Goal: Navigation & Orientation: Go to known website

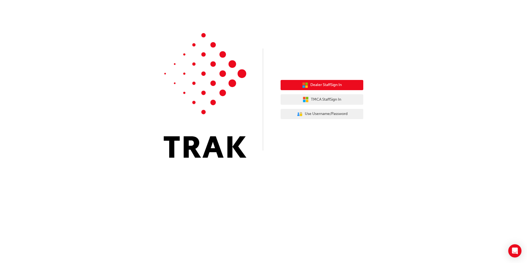
click at [328, 83] on span "Dealer Staff Sign In" at bounding box center [325, 85] width 31 height 6
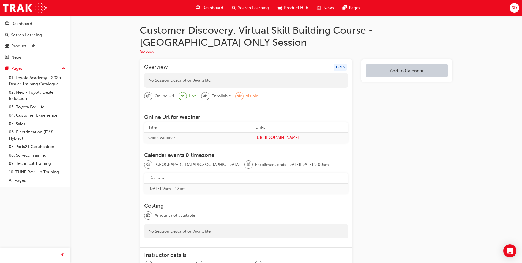
click at [270, 137] on span "[URL][DOMAIN_NAME]" at bounding box center [300, 137] width 89 height 6
